Goal: Task Accomplishment & Management: Complete application form

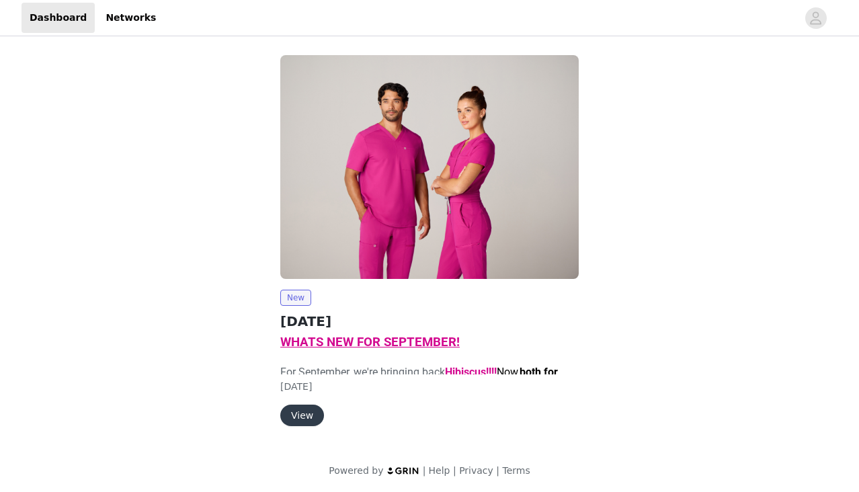
scroll to position [2, 0]
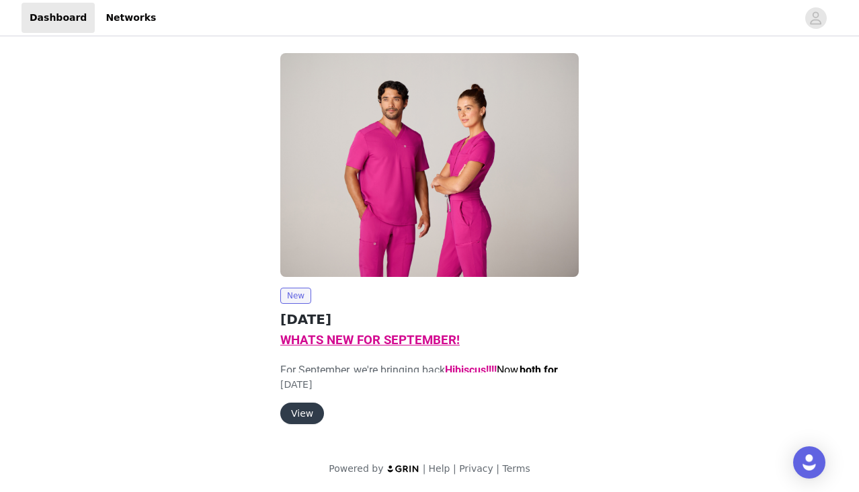
click at [291, 410] on button "View" at bounding box center [302, 414] width 44 height 22
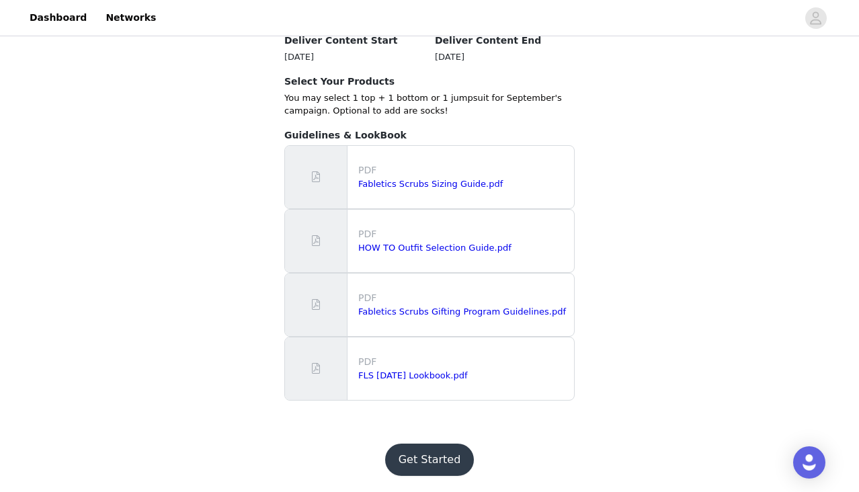
scroll to position [1169, 0]
click at [415, 446] on button "Get Started" at bounding box center [429, 460] width 89 height 32
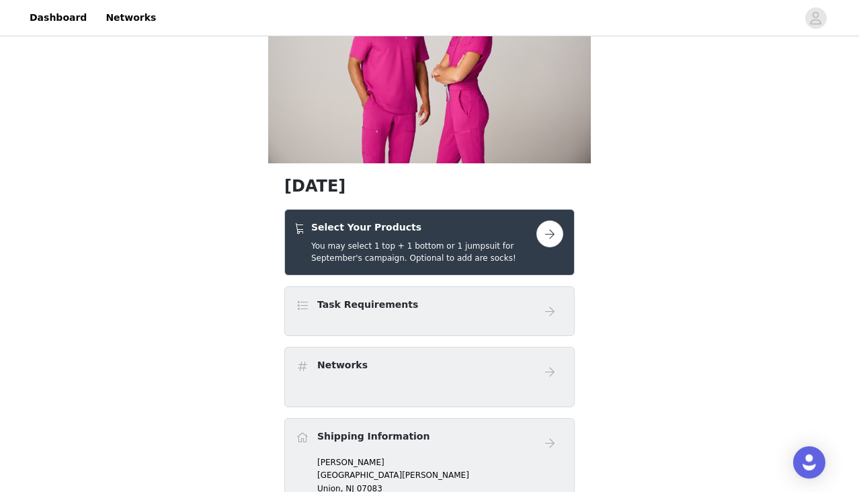
scroll to position [79, 0]
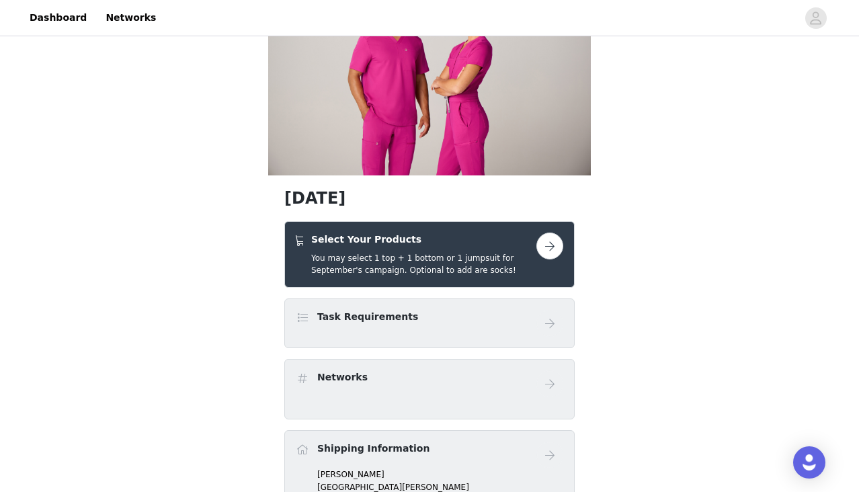
click at [551, 240] on button "button" at bounding box center [550, 246] width 27 height 27
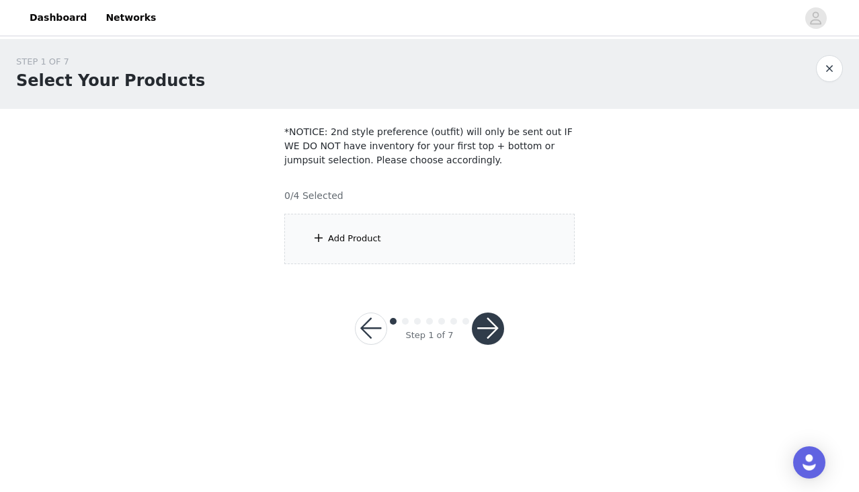
click at [366, 243] on div "Add Product" at bounding box center [354, 238] width 53 height 13
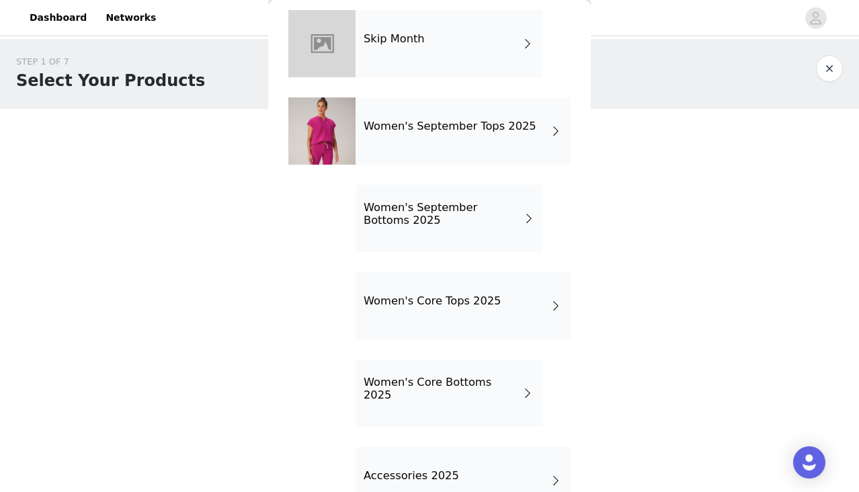
scroll to position [47, 0]
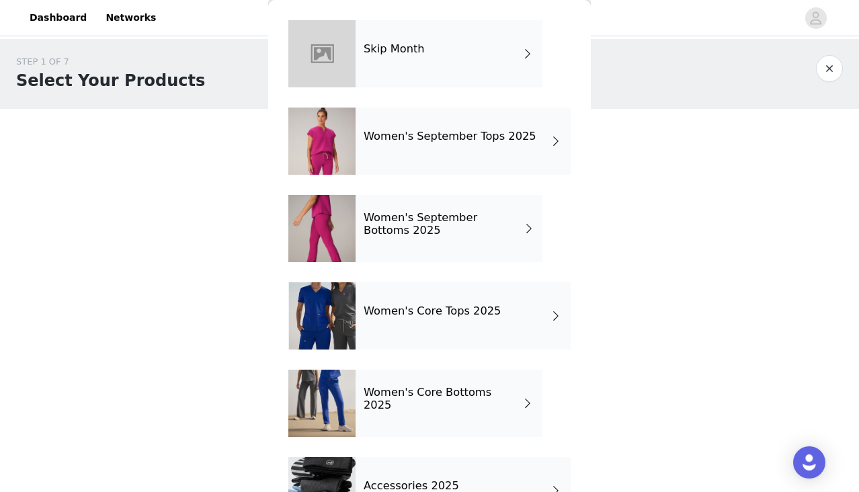
click at [497, 149] on div "Women's September Tops 2025" at bounding box center [463, 141] width 215 height 67
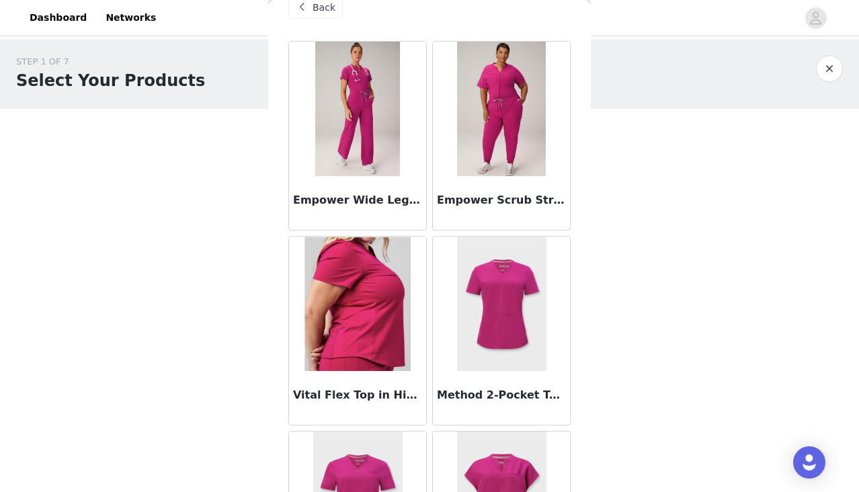
scroll to position [0, 0]
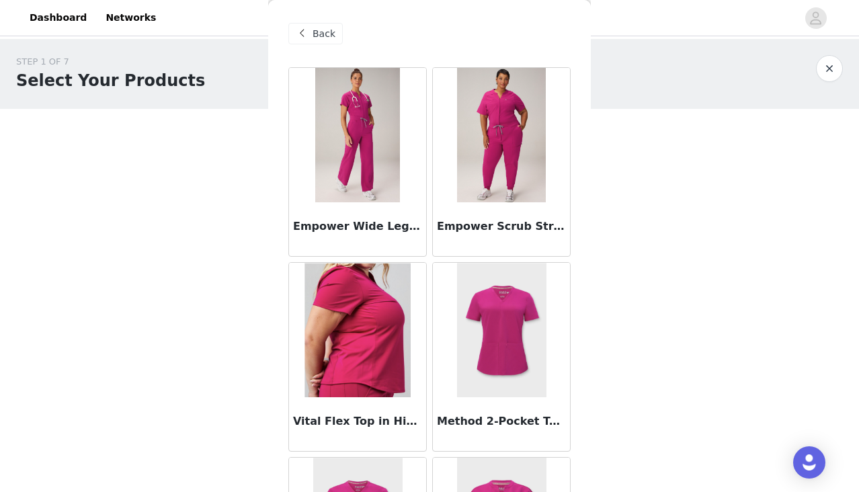
click at [355, 151] on img at bounding box center [357, 135] width 85 height 134
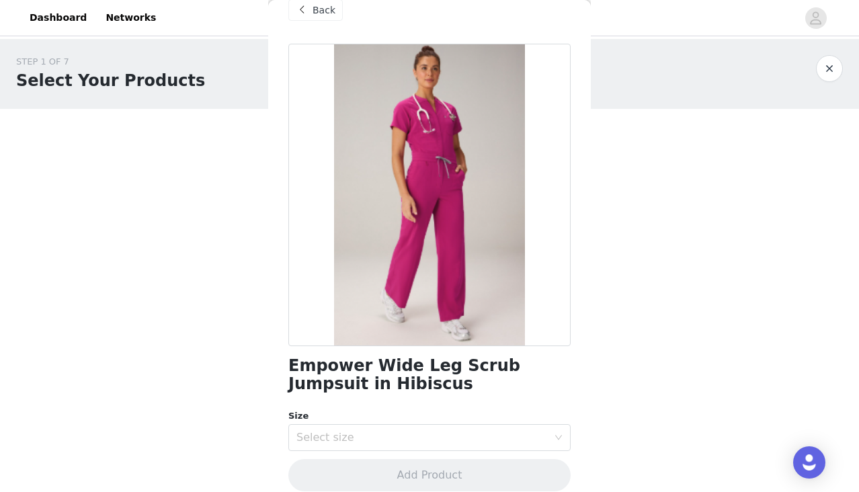
scroll to position [38, 0]
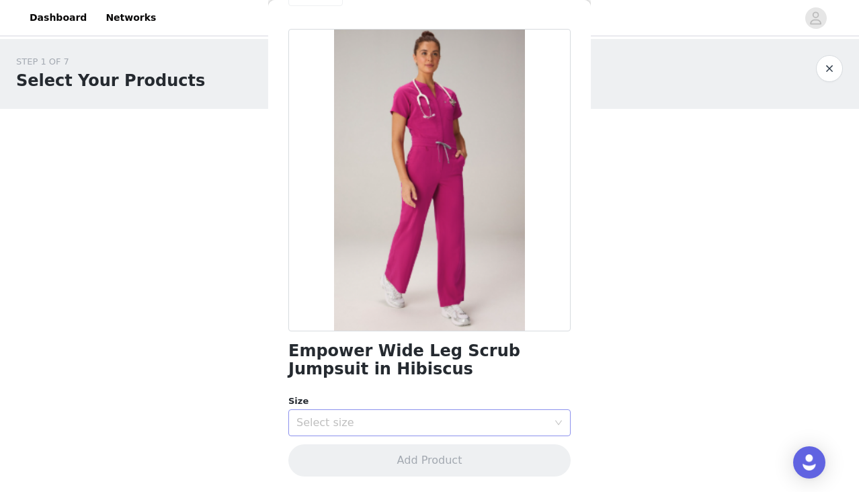
click at [378, 416] on div "Select size" at bounding box center [423, 422] width 252 height 13
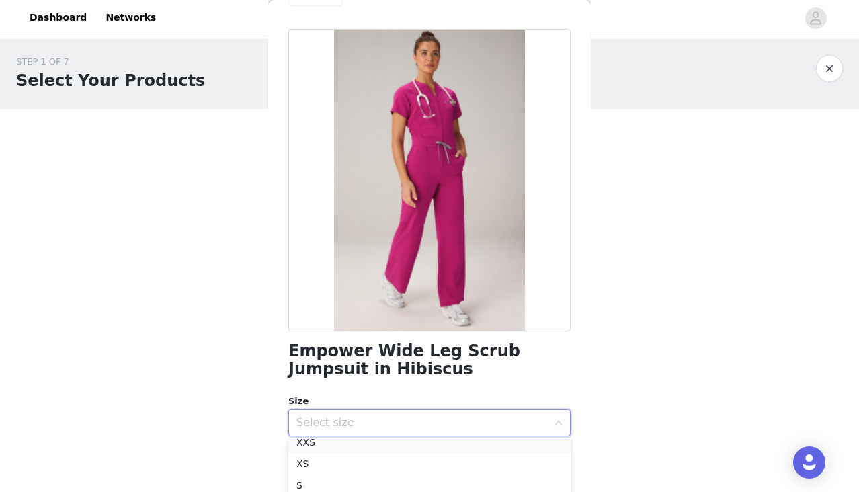
scroll to position [5, 0]
click at [343, 465] on li "XS" at bounding box center [429, 468] width 282 height 22
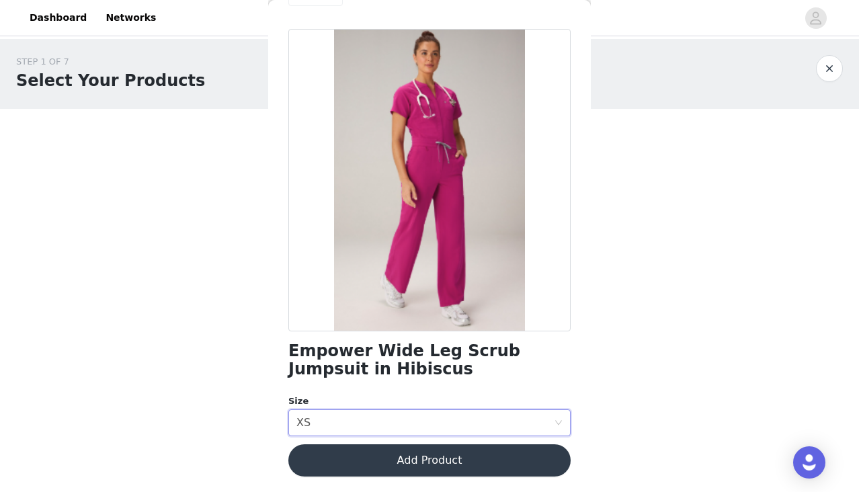
click at [431, 453] on button "Add Product" at bounding box center [429, 461] width 282 height 32
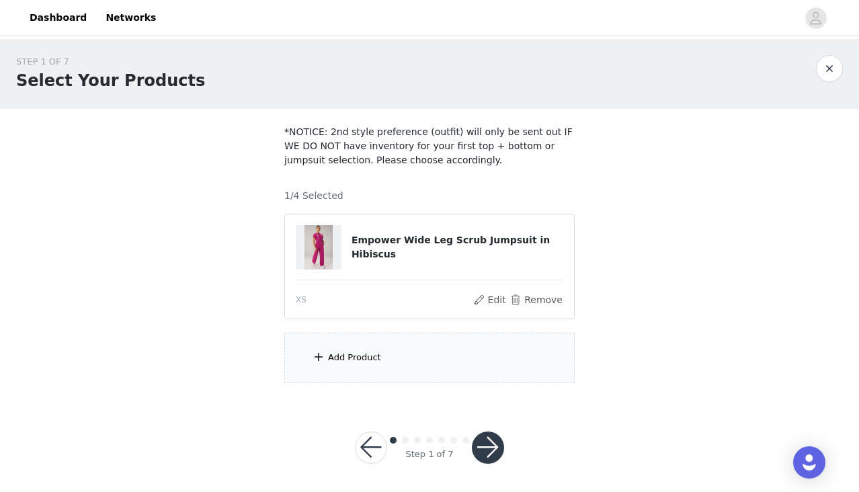
click at [493, 445] on button "button" at bounding box center [488, 448] width 32 height 32
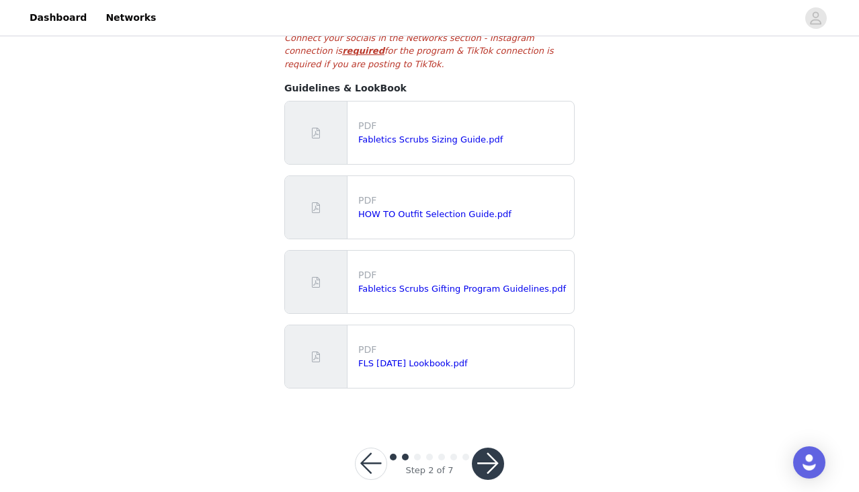
scroll to position [325, 0]
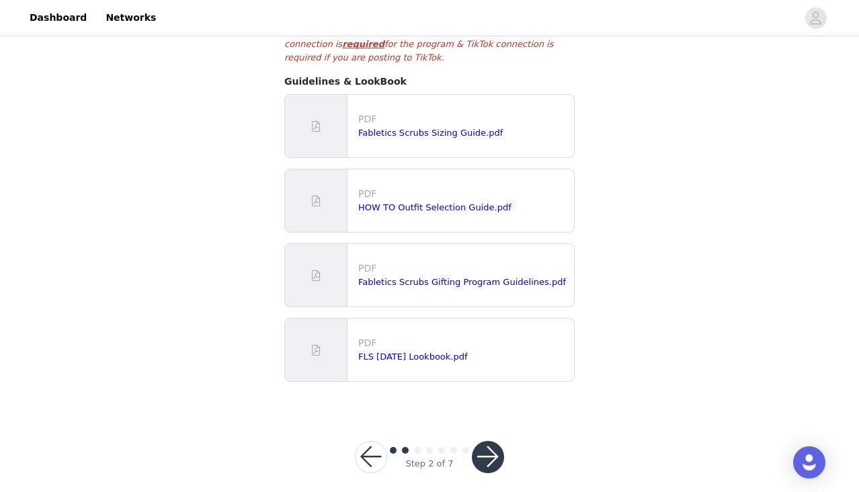
click at [373, 442] on button "button" at bounding box center [371, 457] width 32 height 32
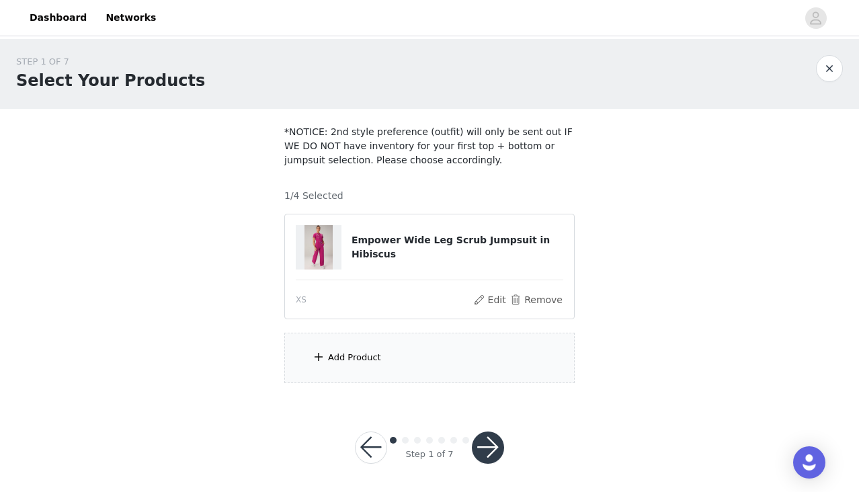
click at [383, 375] on div "Add Product" at bounding box center [429, 358] width 291 height 50
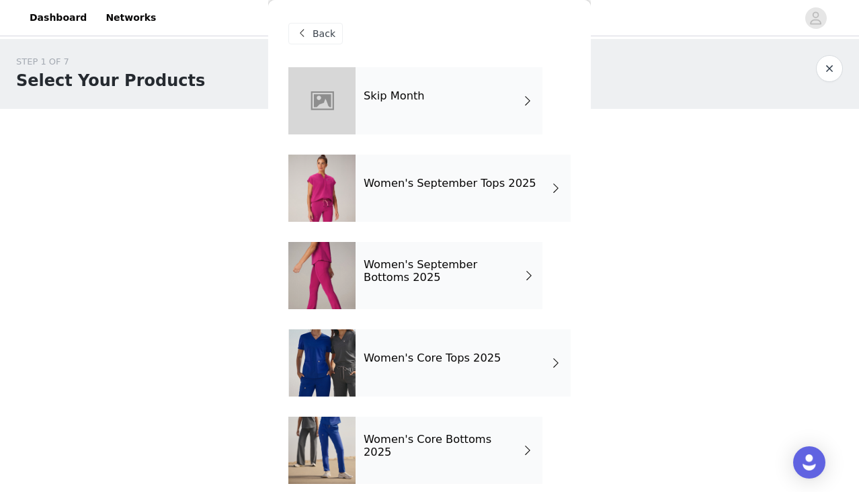
click at [477, 190] on div "Women's September Tops 2025" at bounding box center [463, 188] width 215 height 67
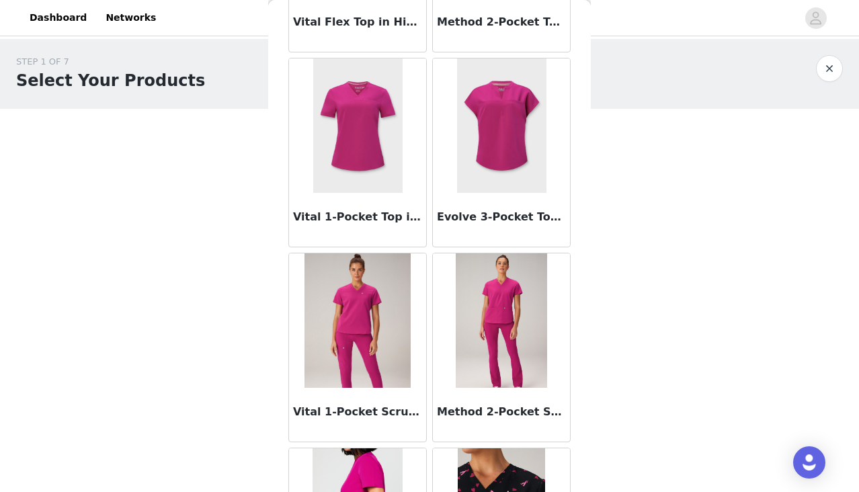
scroll to position [401, 0]
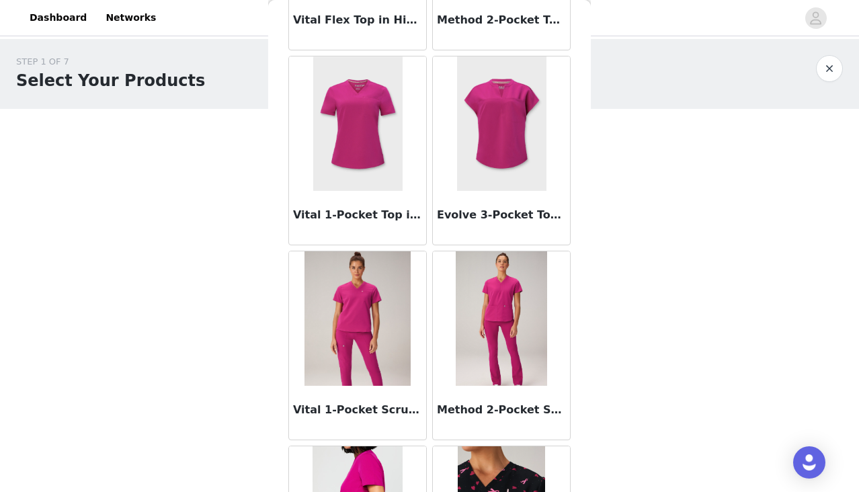
click at [510, 162] on img at bounding box center [501, 123] width 89 height 134
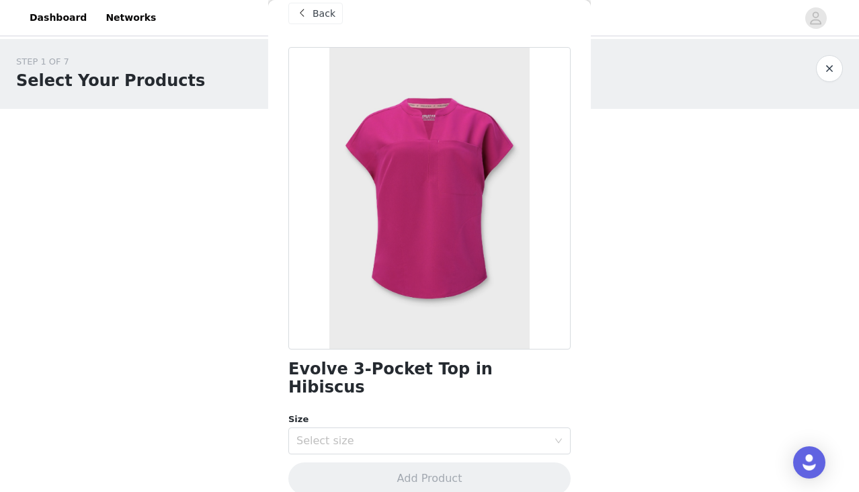
scroll to position [3, 0]
click at [388, 434] on div "Select size" at bounding box center [423, 440] width 252 height 13
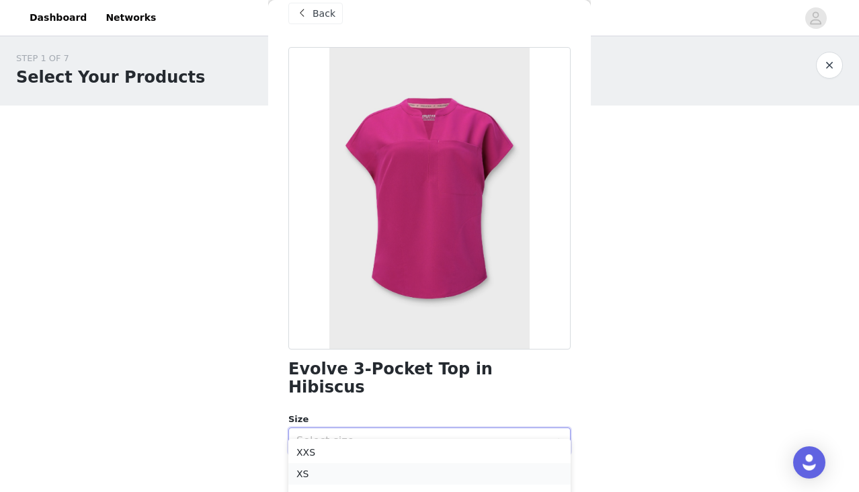
click at [339, 473] on li "XS" at bounding box center [429, 474] width 282 height 22
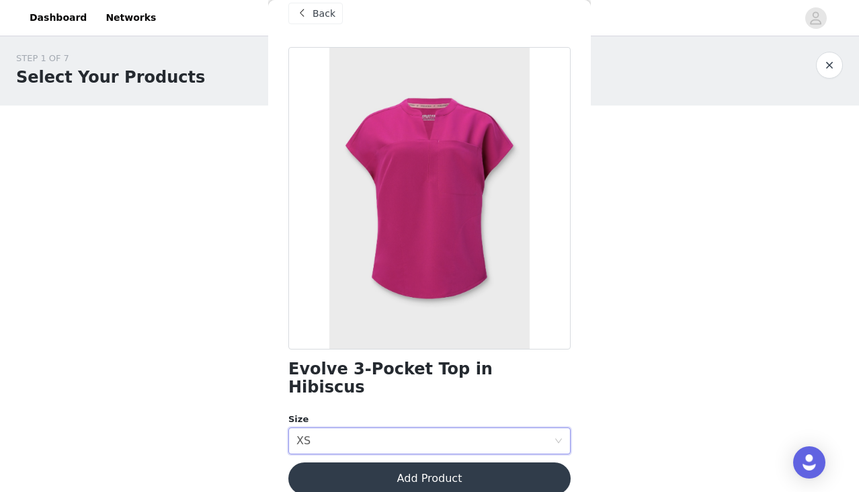
click at [338, 463] on button "Add Product" at bounding box center [429, 479] width 282 height 32
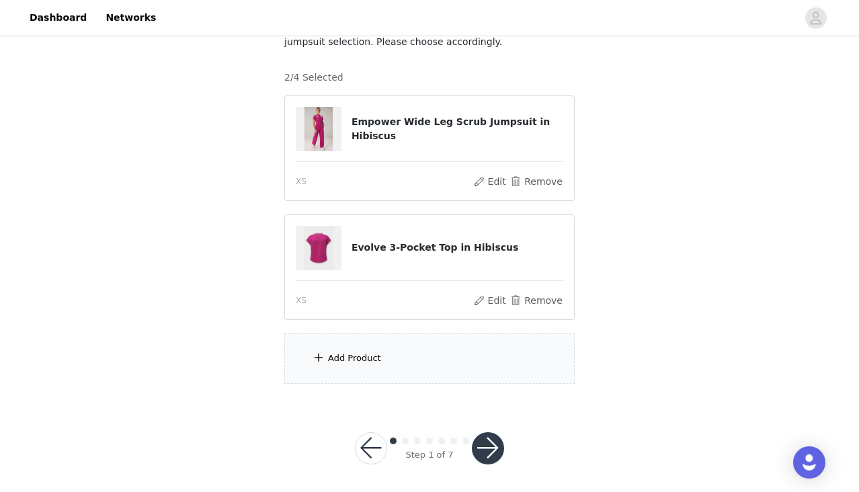
scroll to position [122, 0]
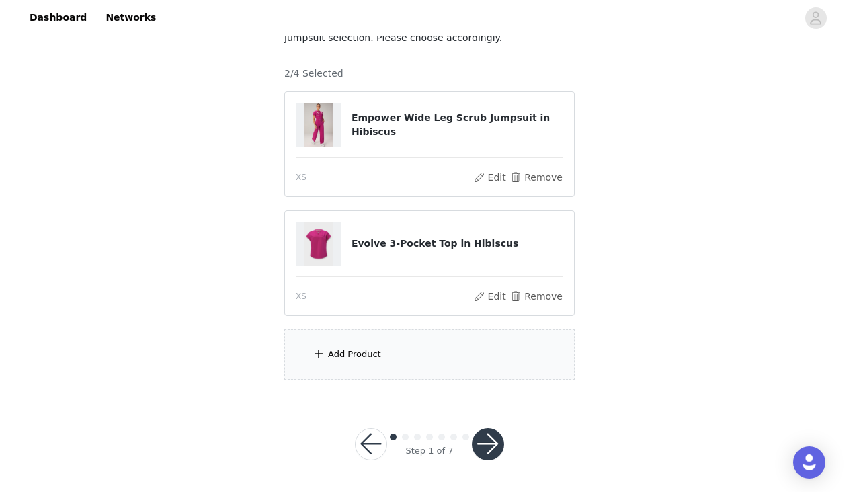
click at [372, 356] on div "Add Product" at bounding box center [354, 354] width 53 height 13
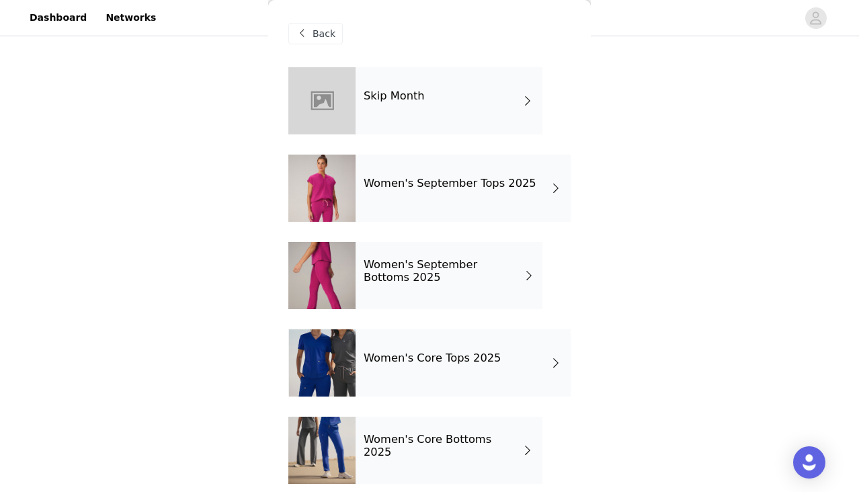
click at [426, 266] on h4 "Women's September Bottoms 2025" at bounding box center [444, 271] width 160 height 25
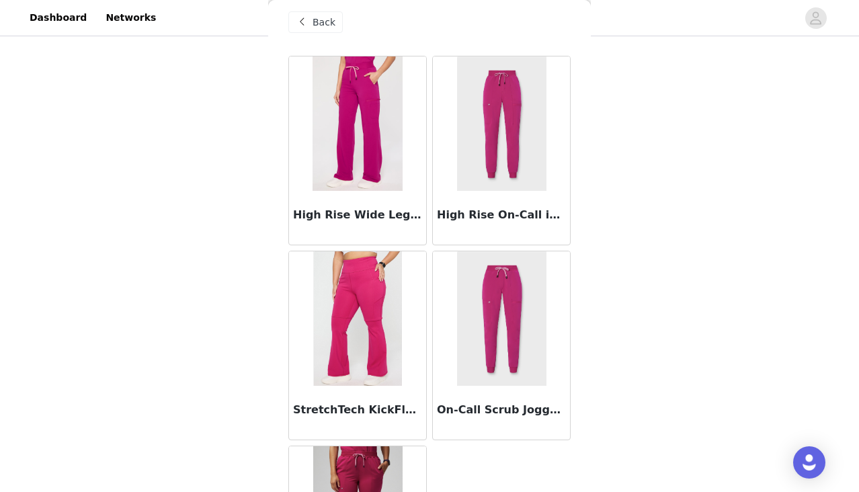
scroll to position [15, 0]
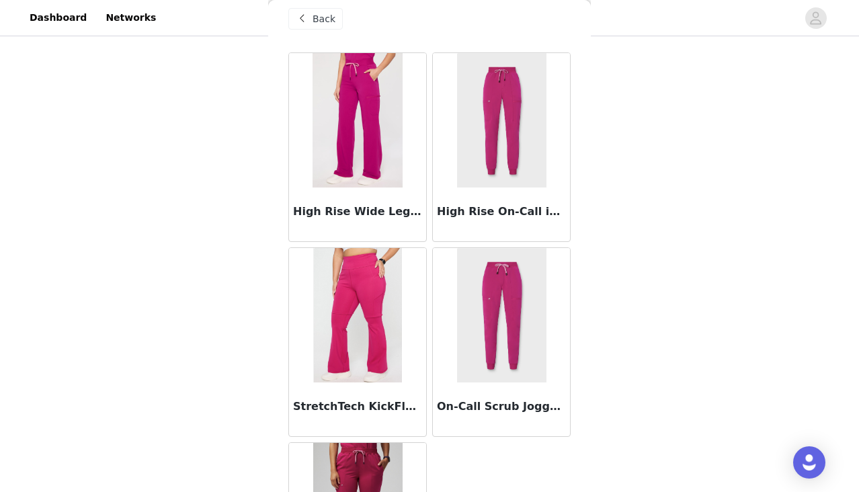
click at [496, 143] on img at bounding box center [501, 120] width 89 height 134
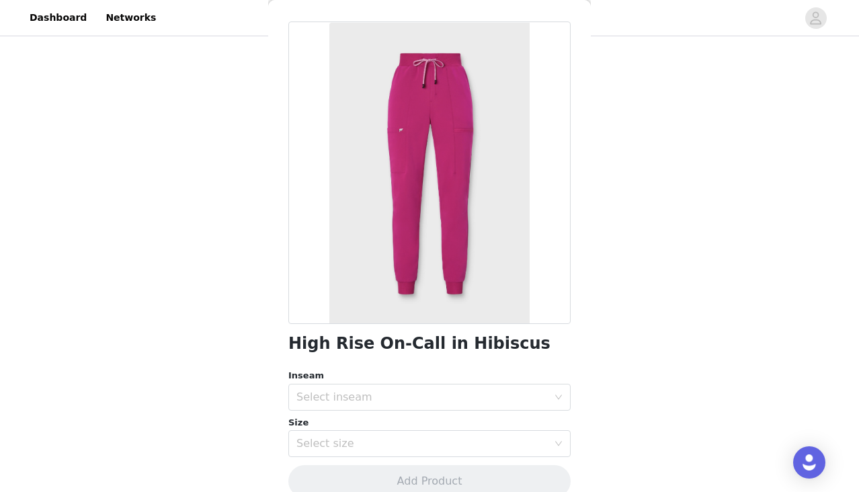
scroll to position [67, 0]
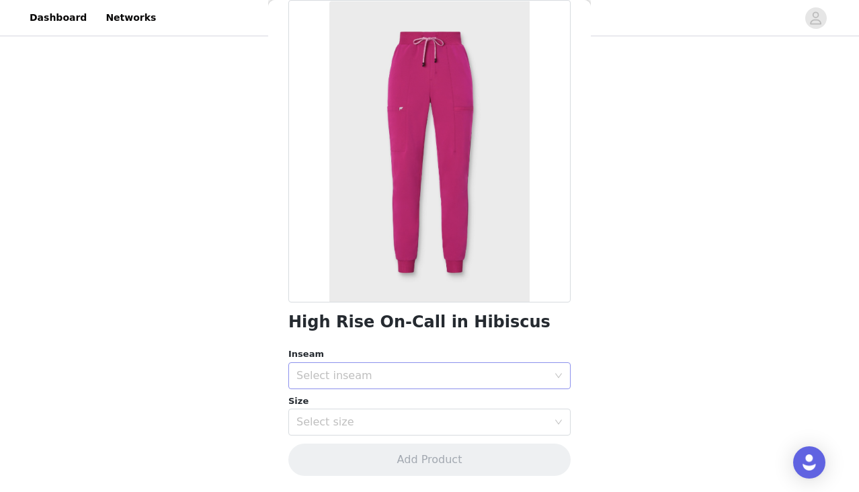
click at [364, 386] on div "Select inseam" at bounding box center [426, 376] width 258 height 26
click at [343, 430] on li "Regular" at bounding box center [429, 427] width 282 height 22
click at [346, 421] on div "Select size" at bounding box center [423, 422] width 252 height 13
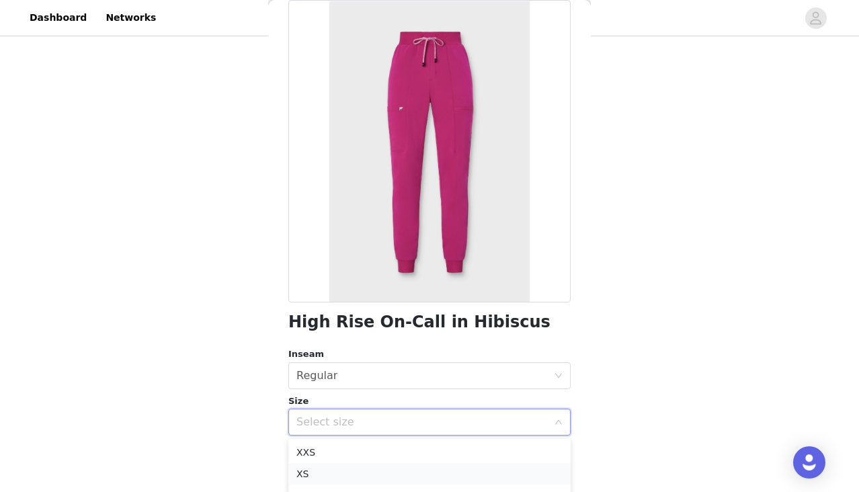
click at [330, 473] on li "XS" at bounding box center [429, 474] width 282 height 22
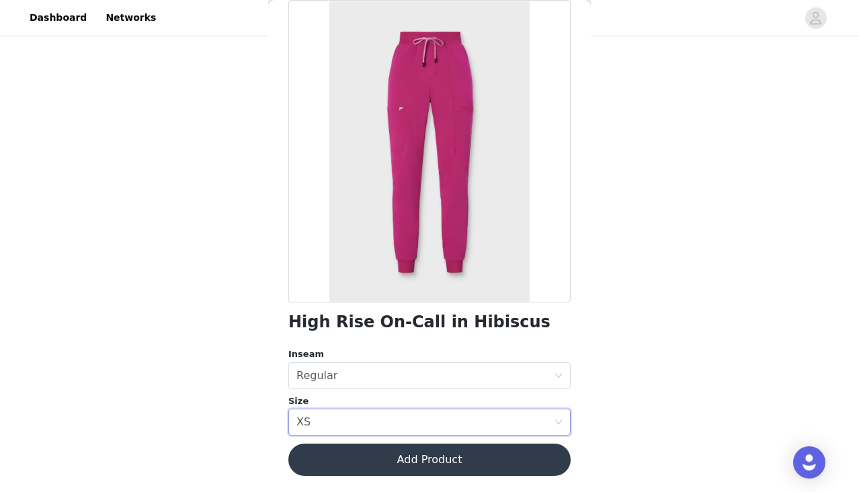
click at [396, 455] on button "Add Product" at bounding box center [429, 460] width 282 height 32
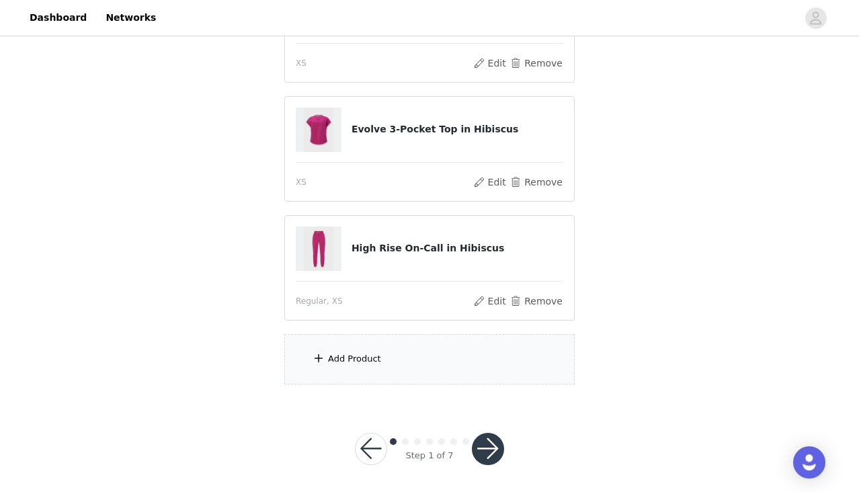
scroll to position [241, 0]
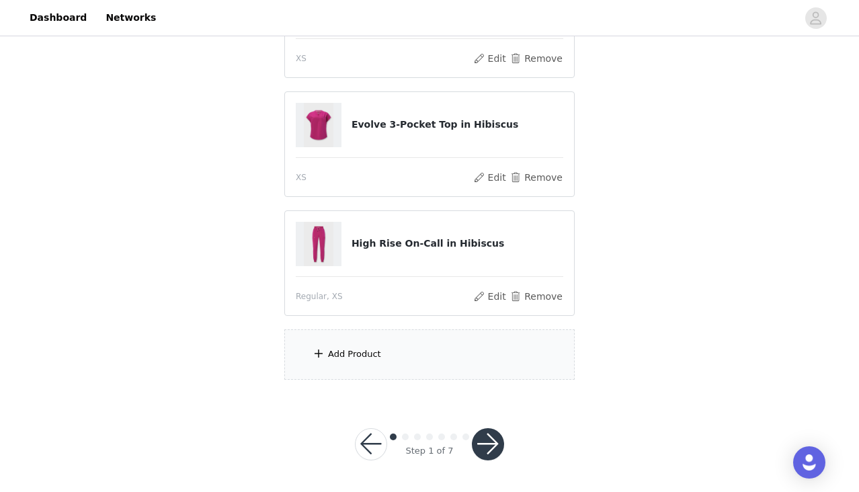
click at [493, 437] on button "button" at bounding box center [488, 444] width 32 height 32
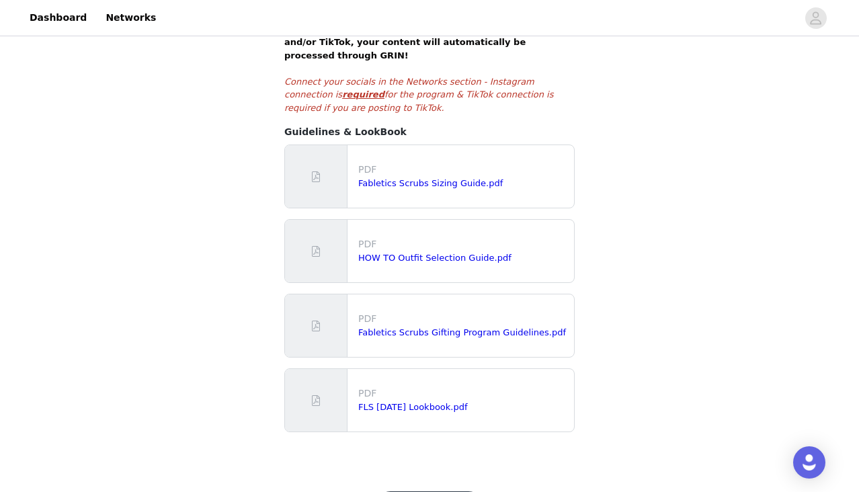
scroll to position [325, 0]
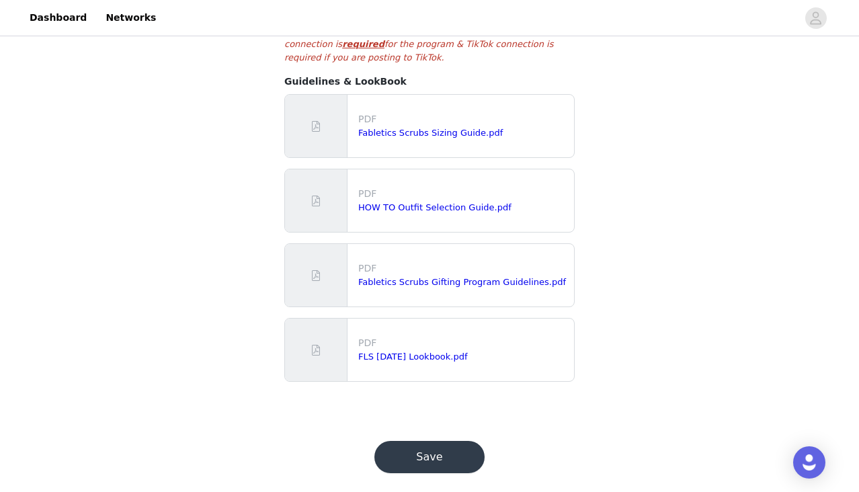
click at [434, 443] on button "Save" at bounding box center [430, 457] width 110 height 32
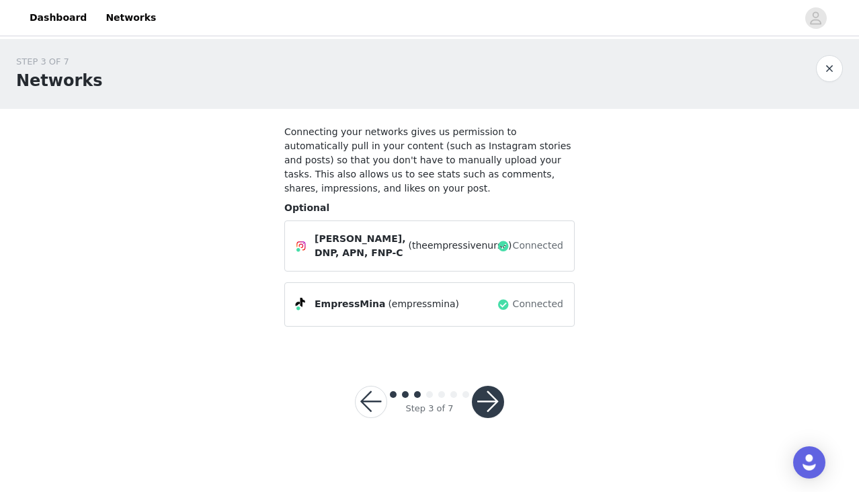
click at [484, 399] on button "button" at bounding box center [488, 402] width 32 height 32
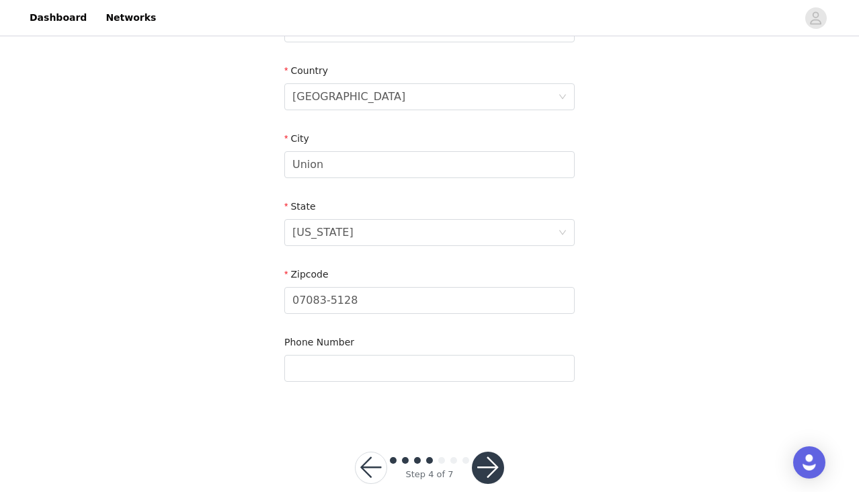
scroll to position [453, 0]
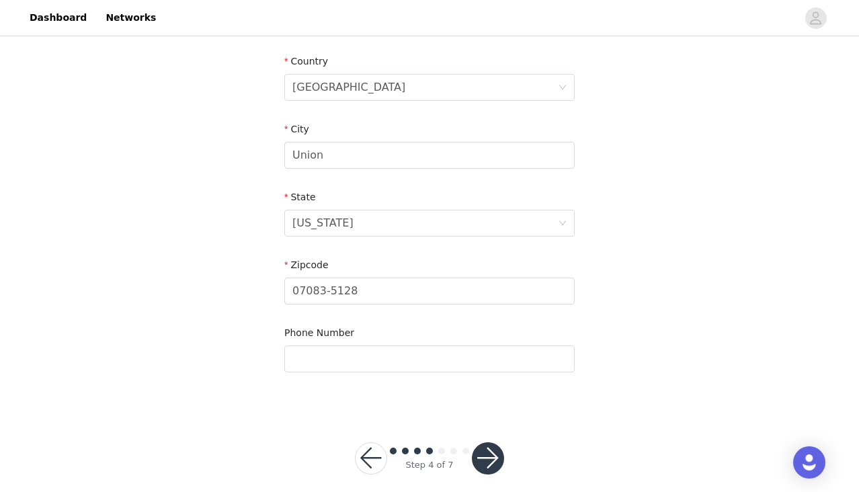
click at [495, 446] on button "button" at bounding box center [488, 458] width 32 height 32
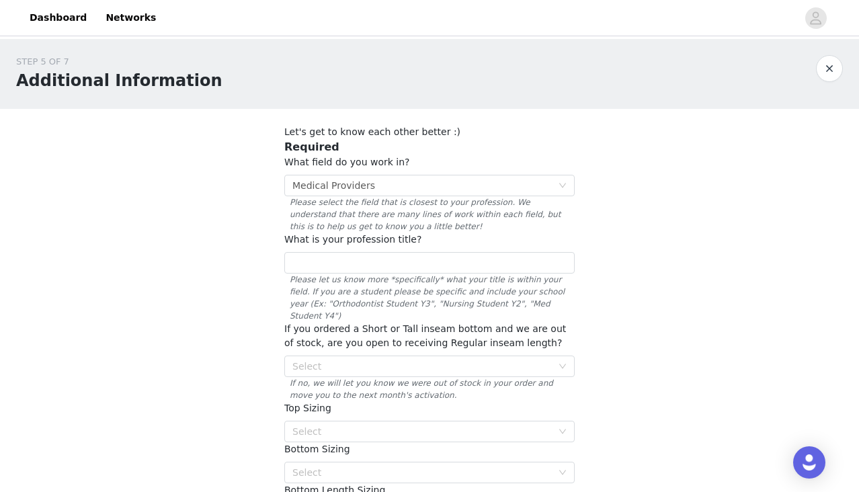
click at [484, 171] on div "What field do you work in? Select Medical Providers Please select the field tha…" at bounding box center [429, 193] width 291 height 77
click at [484, 180] on div "Select Medical Providers" at bounding box center [426, 186] width 266 height 20
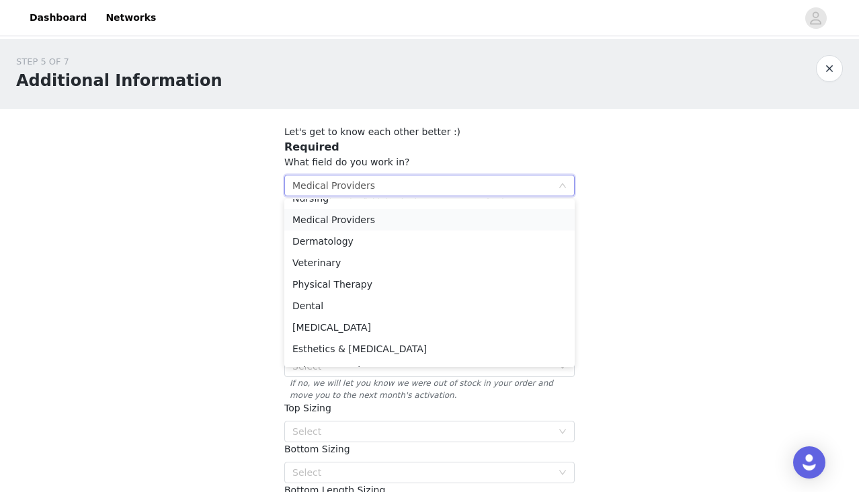
scroll to position [13, 0]
click at [406, 221] on li "Medical Providers" at bounding box center [429, 221] width 291 height 22
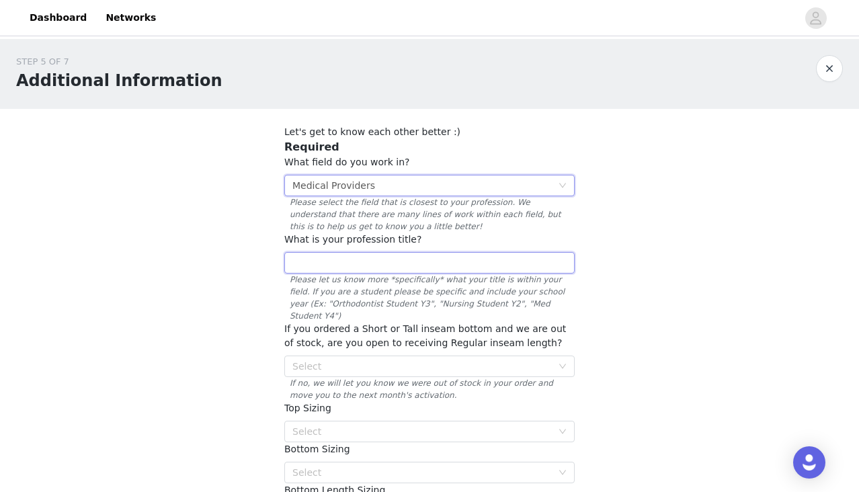
click at [381, 258] on input "text" at bounding box center [429, 263] width 291 height 22
type input "Nurse Practitioner"
click at [348, 356] on div "Select" at bounding box center [426, 366] width 266 height 20
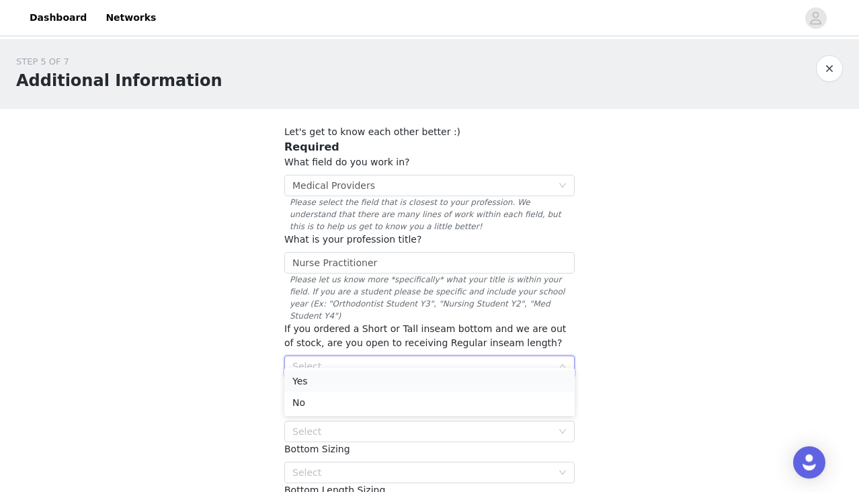
click at [343, 381] on li "Yes" at bounding box center [429, 382] width 291 height 22
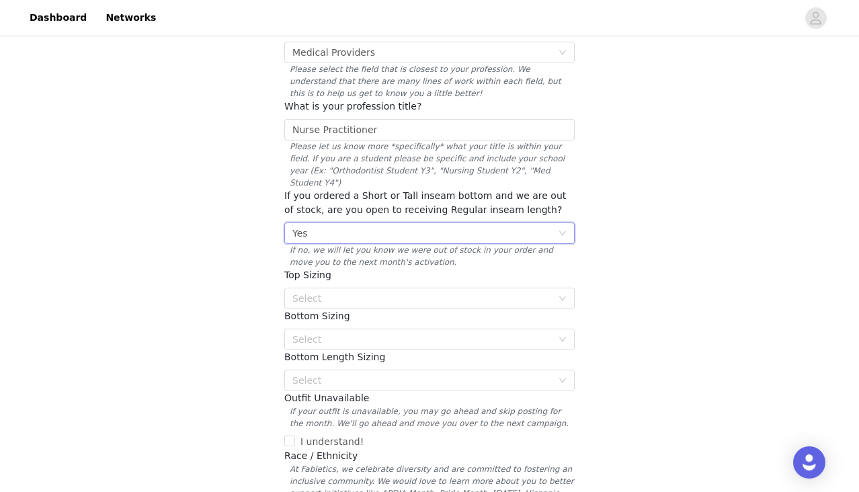
scroll to position [150, 0]
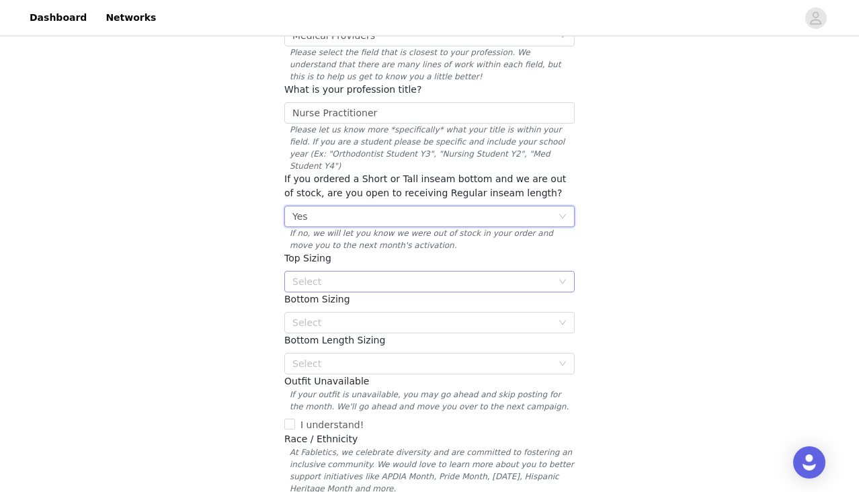
click at [350, 275] on div "Select" at bounding box center [423, 281] width 260 height 13
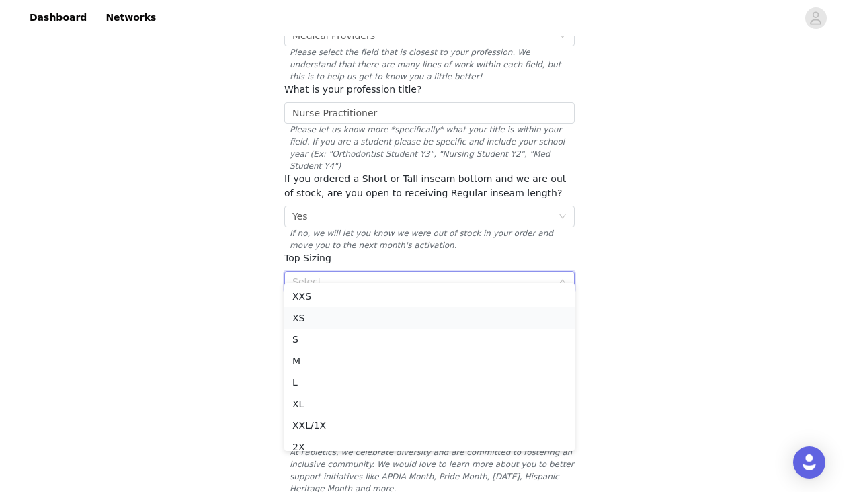
click at [332, 321] on li "XS" at bounding box center [429, 318] width 291 height 22
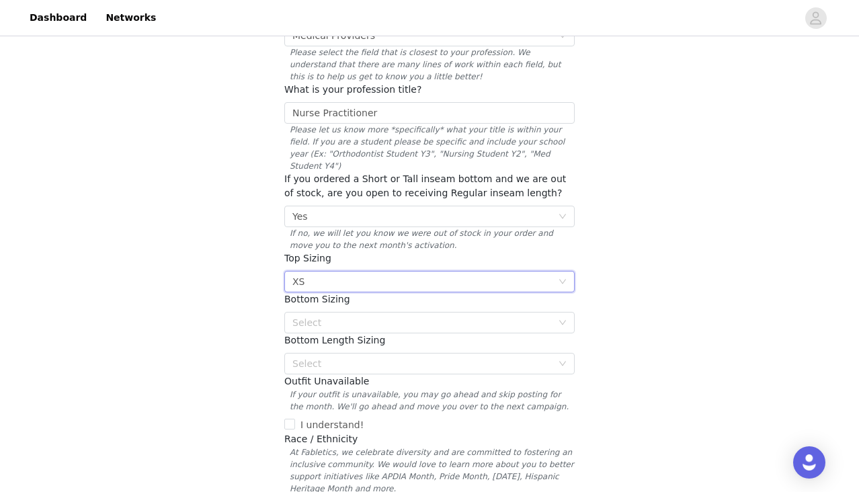
click at [325, 335] on span "Bottom Length Sizing" at bounding box center [334, 340] width 101 height 11
click at [325, 316] on div "Select" at bounding box center [423, 322] width 260 height 13
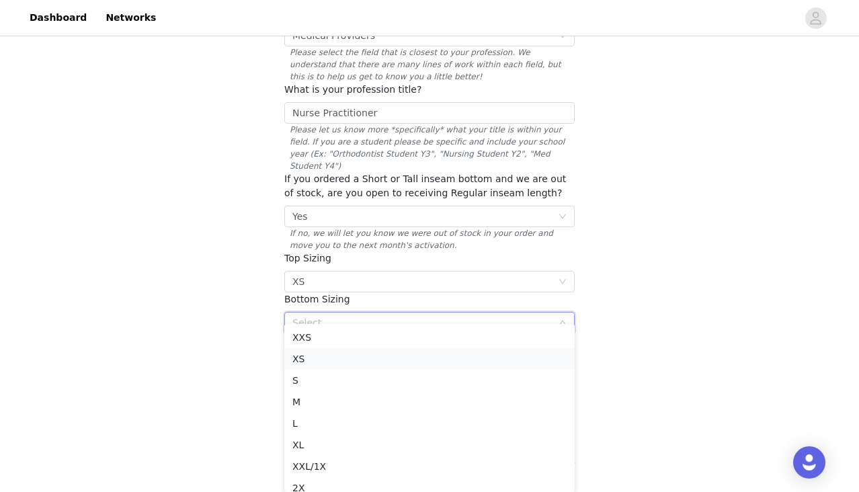
click at [324, 363] on li "XS" at bounding box center [429, 359] width 291 height 22
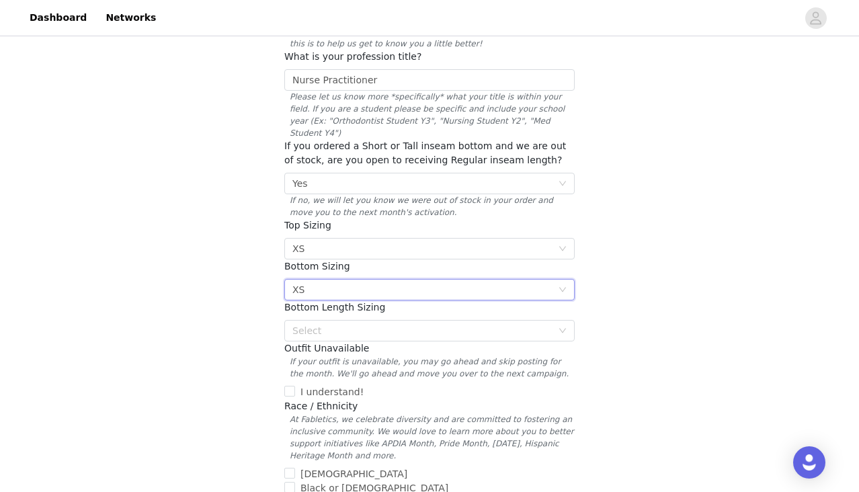
scroll to position [193, 0]
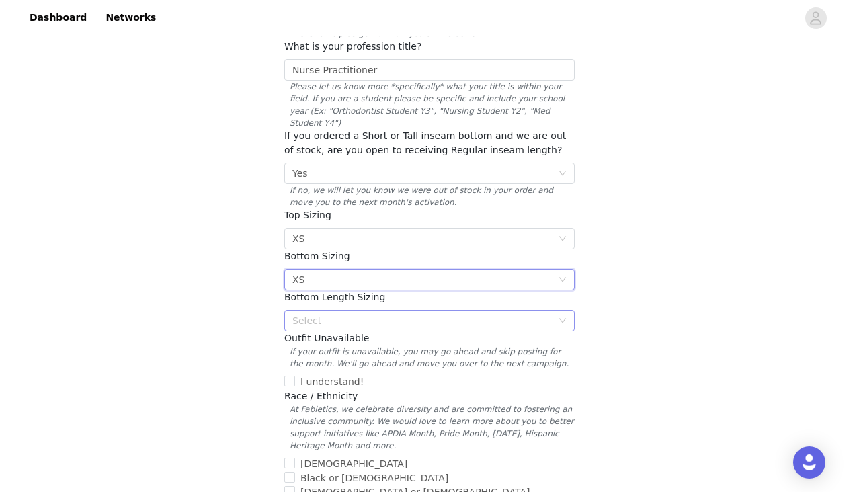
click at [343, 314] on div "Select" at bounding box center [423, 320] width 260 height 13
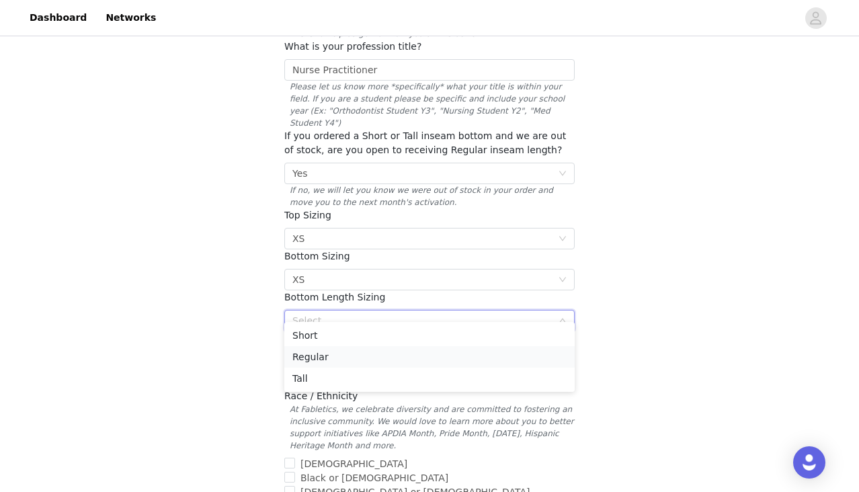
click at [335, 358] on li "Regular" at bounding box center [429, 357] width 291 height 22
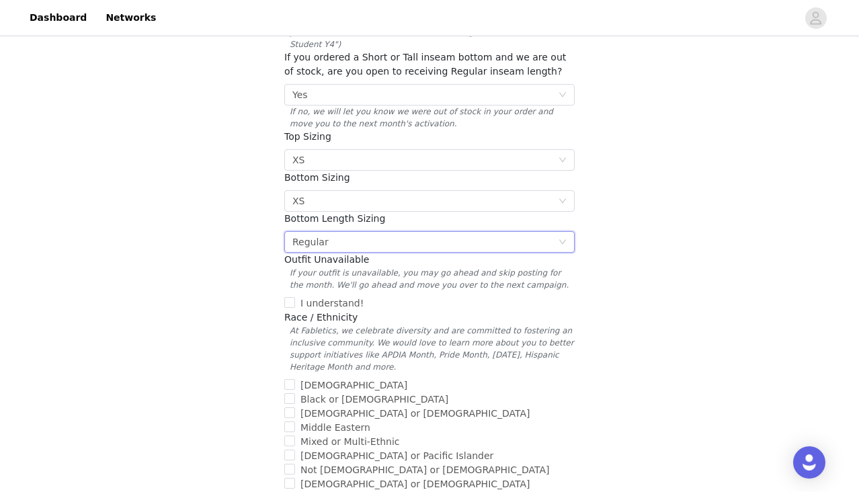
scroll to position [288, 0]
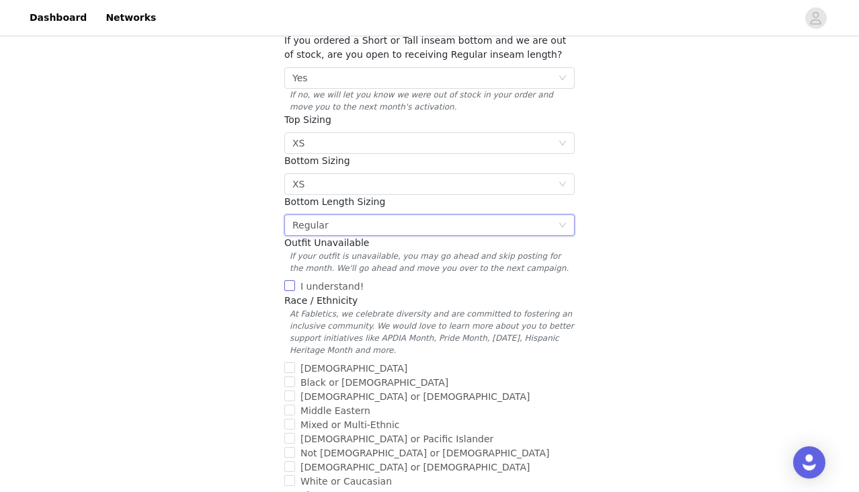
click at [292, 280] on input "I understand!" at bounding box center [289, 285] width 11 height 11
checkbox input "true"
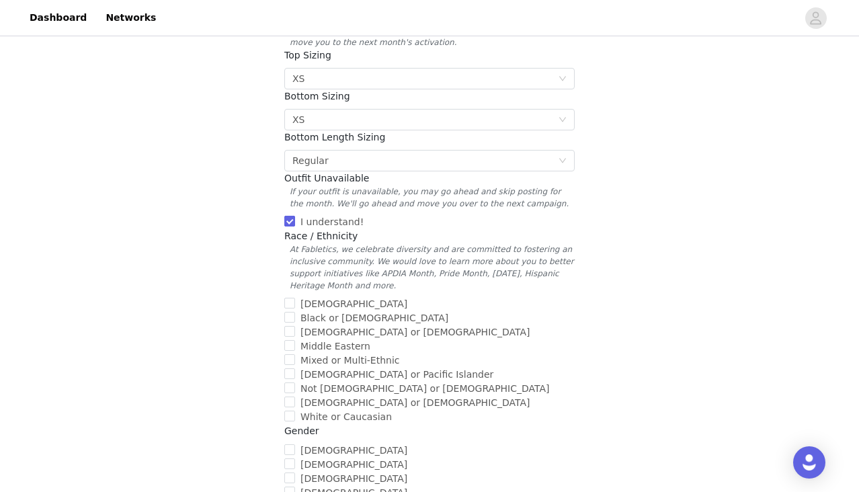
scroll to position [367, 0]
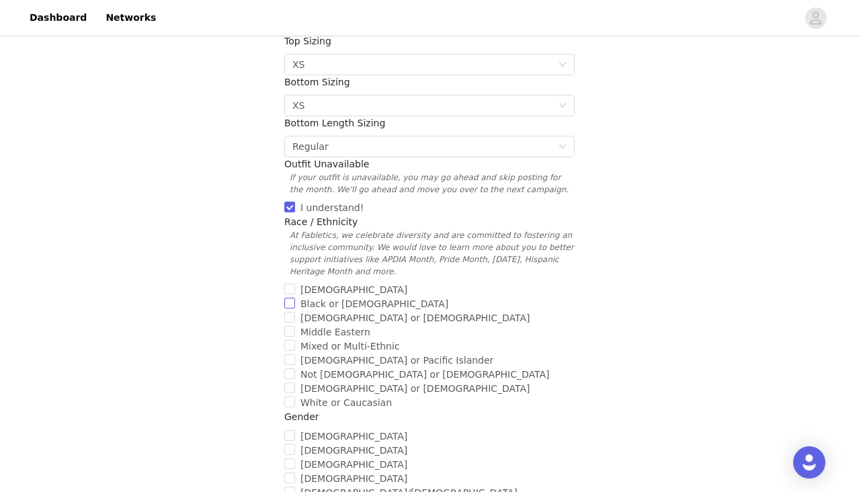
click at [291, 298] on input "Black or [DEMOGRAPHIC_DATA]" at bounding box center [289, 303] width 11 height 11
checkbox input "true"
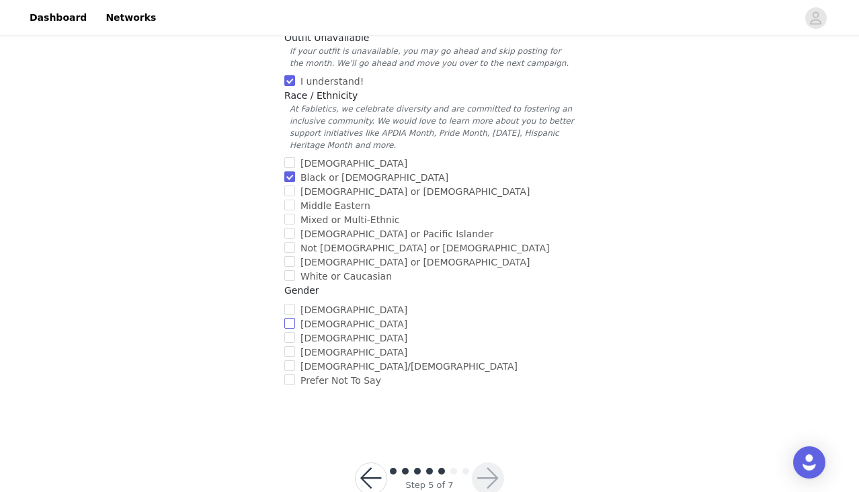
scroll to position [496, 0]
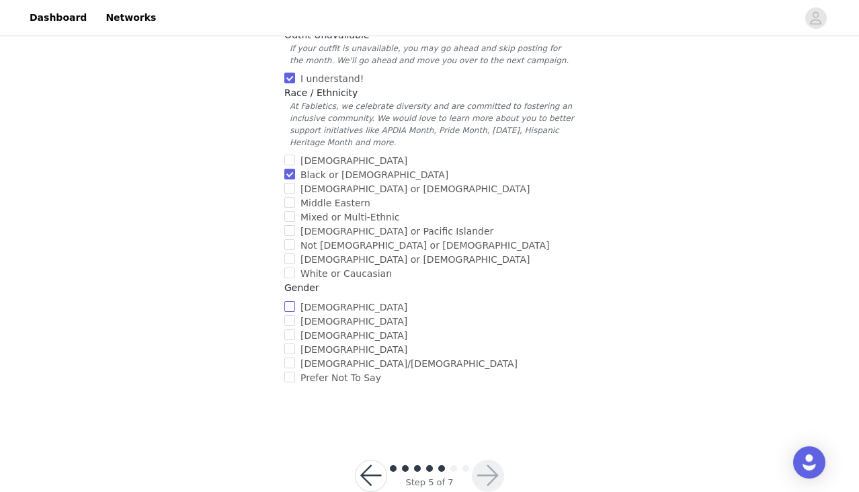
click at [293, 301] on input "[DEMOGRAPHIC_DATA]" at bounding box center [289, 306] width 11 height 11
checkbox input "true"
click at [486, 465] on button "button" at bounding box center [488, 476] width 32 height 32
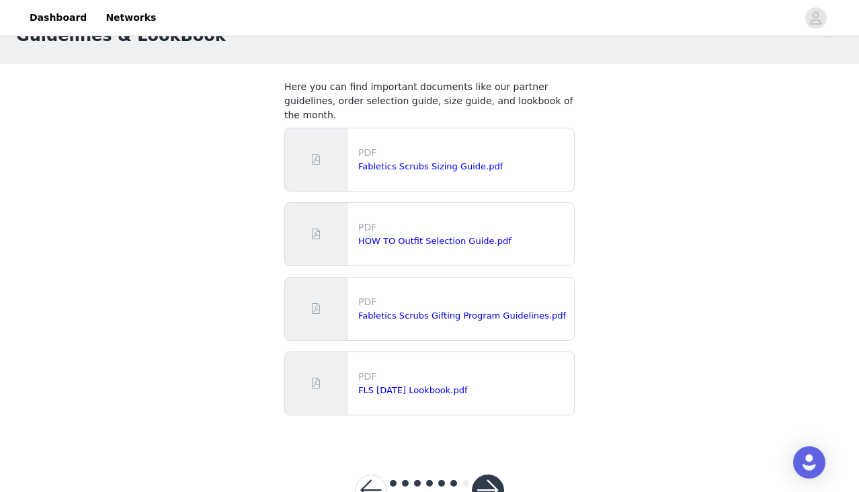
scroll to position [77, 0]
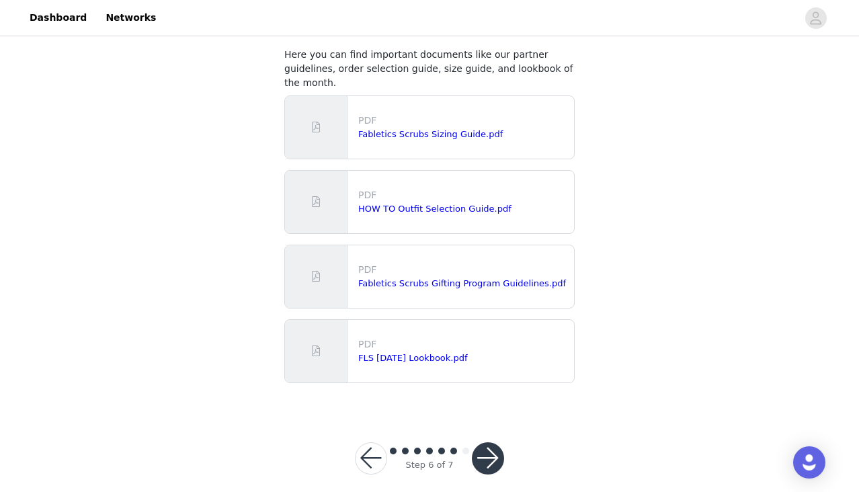
click at [486, 450] on button "button" at bounding box center [488, 458] width 32 height 32
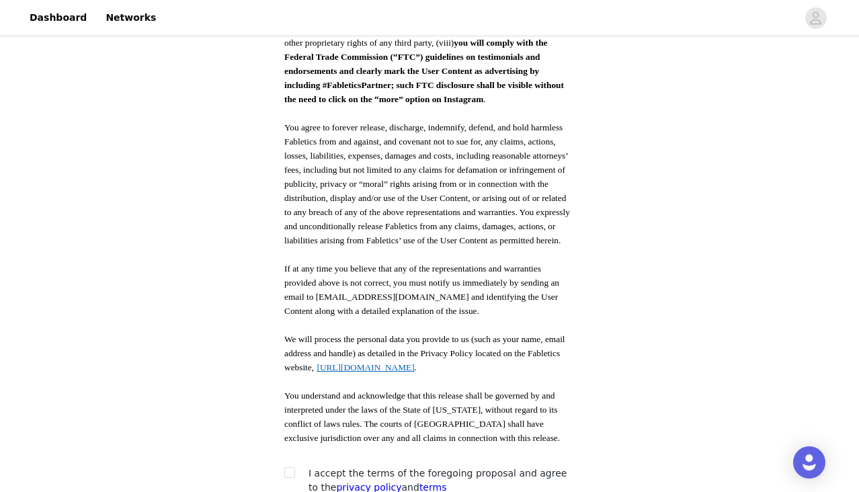
scroll to position [722, 0]
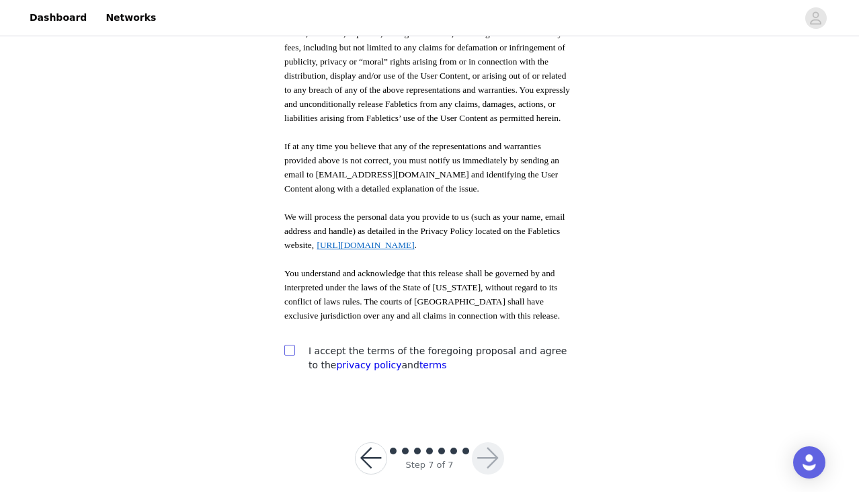
click at [294, 345] on span at bounding box center [289, 350] width 11 height 11
click at [294, 345] on input "checkbox" at bounding box center [288, 349] width 9 height 9
checkbox input "true"
click at [488, 445] on button "button" at bounding box center [488, 458] width 32 height 32
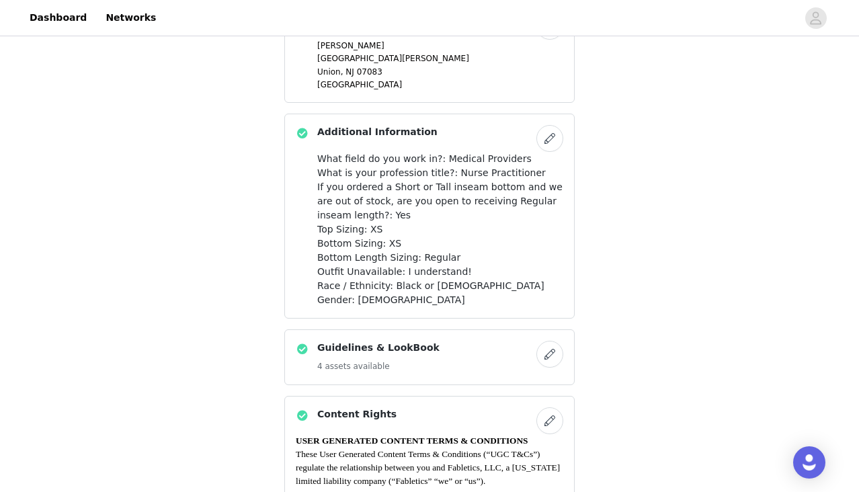
scroll to position [728, 0]
